Goal: Task Accomplishment & Management: Complete application form

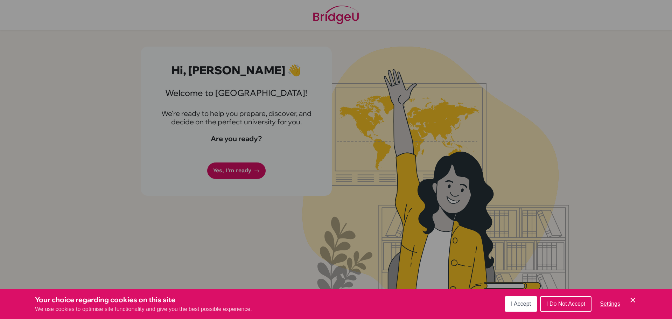
click at [529, 304] on span "I Accept" at bounding box center [521, 304] width 20 height 6
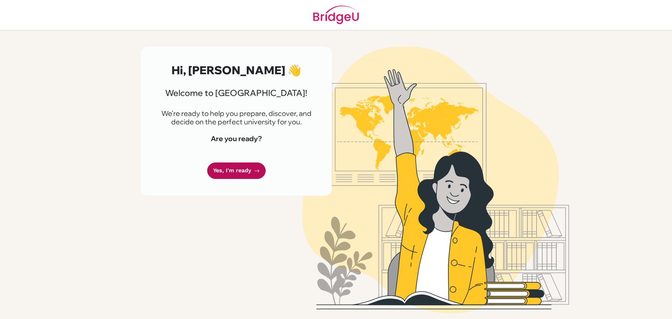
click at [242, 169] on link "Yes, I'm ready" at bounding box center [236, 170] width 58 height 16
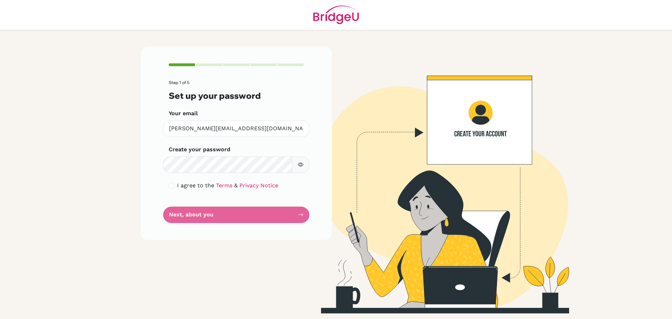
click at [307, 162] on button "button" at bounding box center [301, 165] width 18 height 16
click at [304, 161] on button "button" at bounding box center [301, 165] width 18 height 16
click at [195, 219] on form "Step 1 of 5 Set up your password Your email [PERSON_NAME][EMAIL_ADDRESS][DOMAIN…" at bounding box center [236, 151] width 135 height 142
click at [289, 227] on div "Step 1 of 5 Set up your password Your email anirudh.ajeykumar@inventureacademy.…" at bounding box center [236, 143] width 191 height 193
click at [170, 187] on input "checkbox" at bounding box center [172, 186] width 6 height 6
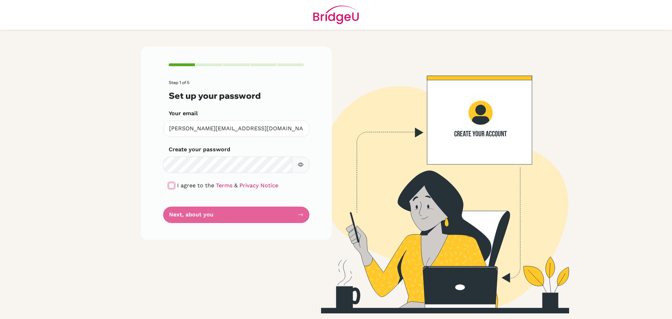
checkbox input "true"
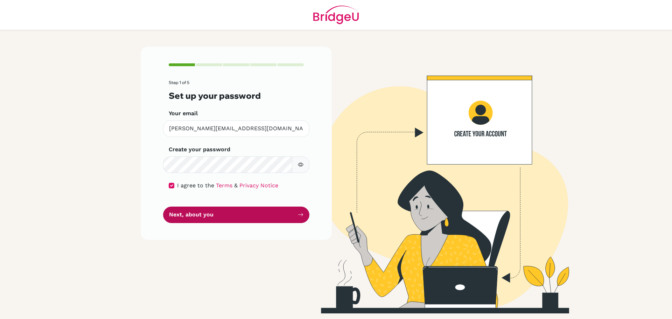
click at [227, 211] on button "Next, about you" at bounding box center [236, 215] width 146 height 16
